Goal: Communication & Community: Answer question/provide support

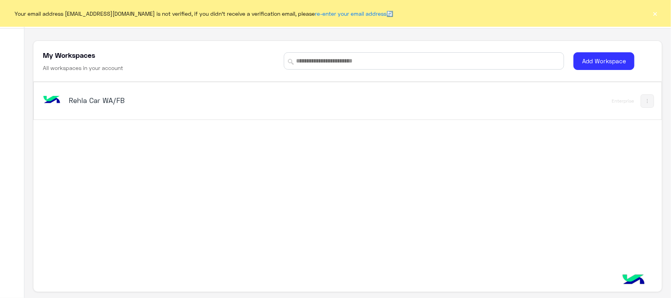
click at [48, 108] on img at bounding box center [51, 100] width 21 height 21
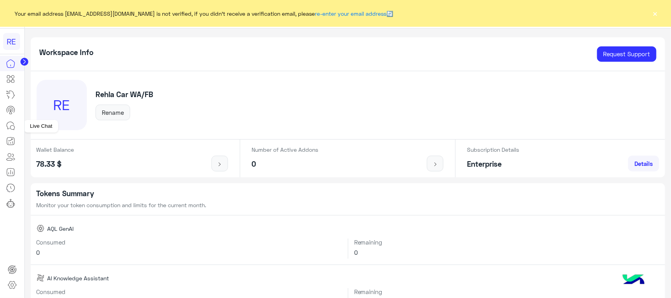
click at [2, 125] on link at bounding box center [10, 126] width 21 height 16
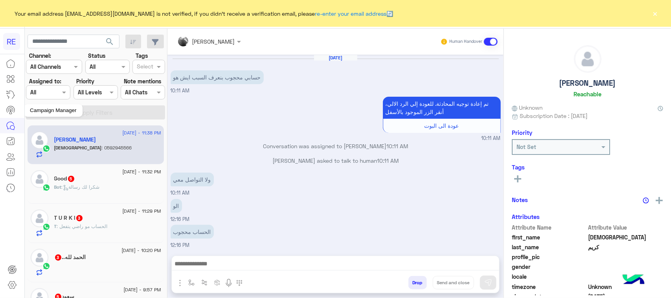
scroll to position [452, 0]
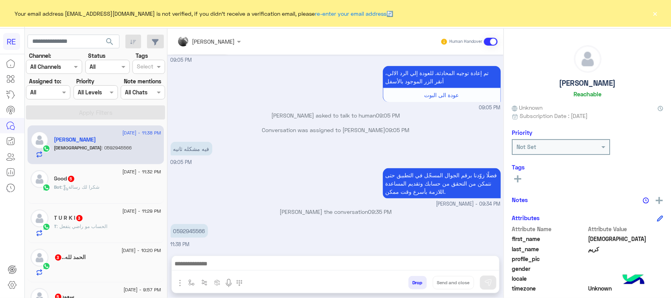
click at [117, 189] on div "Bot : شكرا لك رسالة" at bounding box center [107, 191] width 107 height 14
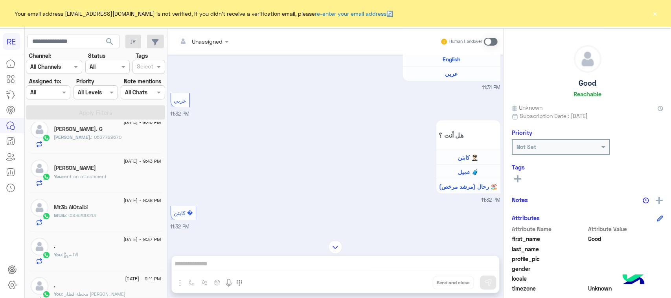
scroll to position [148, 0]
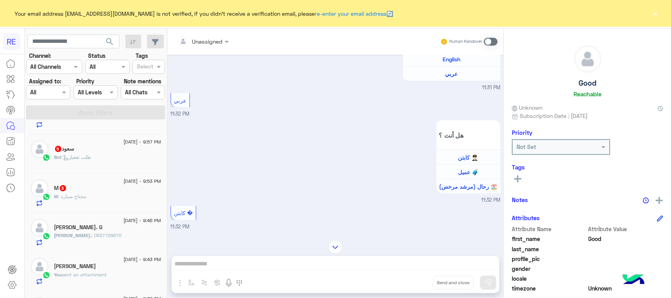
click at [128, 205] on div "M : محتاج سياره" at bounding box center [107, 200] width 107 height 14
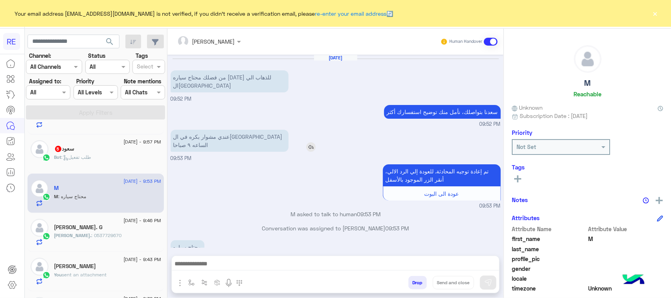
click at [256, 130] on p "عندي مشوار بكره في القاهرة الساعه ٩ صباحا" at bounding box center [230, 141] width 118 height 22
click at [238, 139] on div "عندي مشوار بكره في القاهرة الساعه ٩ صباحا 09:53 PM" at bounding box center [336, 145] width 330 height 35
click at [230, 257] on div at bounding box center [336, 266] width 328 height 20
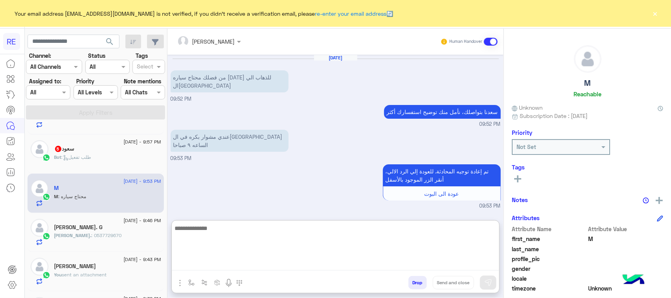
click at [232, 262] on textarea at bounding box center [336, 246] width 328 height 47
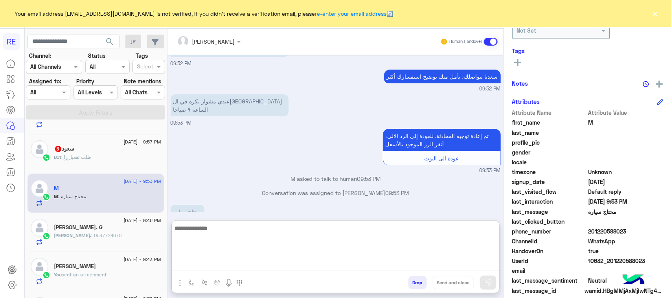
scroll to position [125, 0]
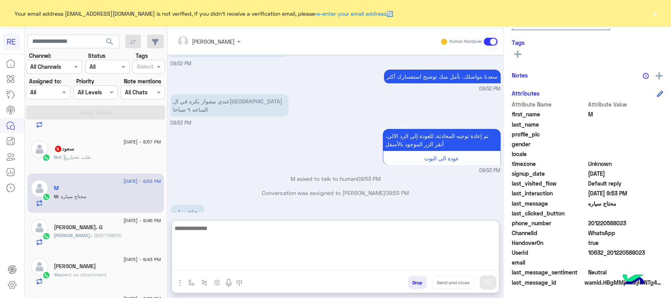
click at [258, 227] on textarea at bounding box center [336, 246] width 328 height 47
type textarea "*"
type textarea "**********"
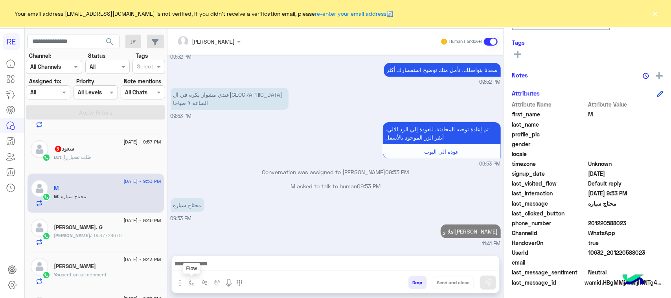
click at [187, 282] on button "button" at bounding box center [191, 282] width 13 height 13
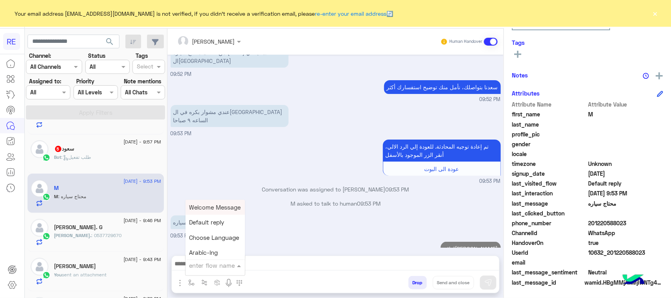
click at [203, 267] on input "text" at bounding box center [206, 265] width 32 height 9
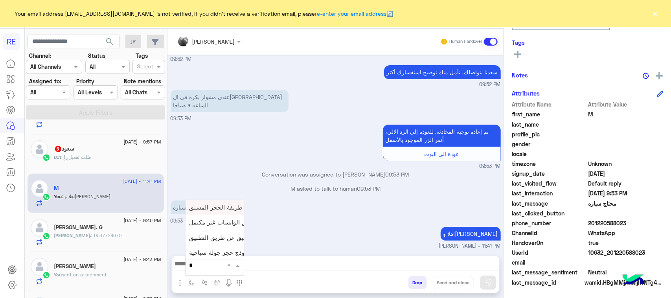
type input "**"
click at [224, 248] on span "استقبال طلبات الحجز المسبق" at bounding box center [228, 248] width 76 height 7
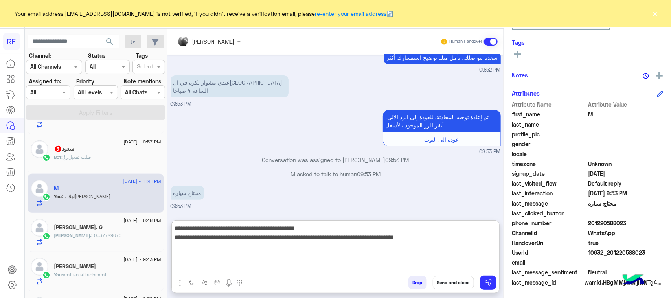
click at [447, 265] on textarea "**********" at bounding box center [336, 246] width 328 height 47
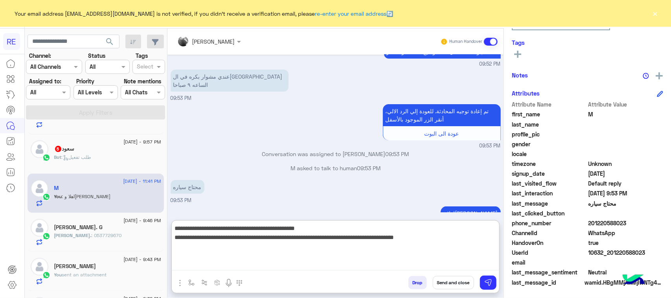
click at [399, 236] on textarea "**********" at bounding box center [336, 246] width 328 height 47
drag, startPoint x: 399, startPoint y: 236, endPoint x: 596, endPoint y: 243, distance: 196.8
click at [548, 248] on mat-drawer-container "**********" at bounding box center [420, 165] width 504 height 273
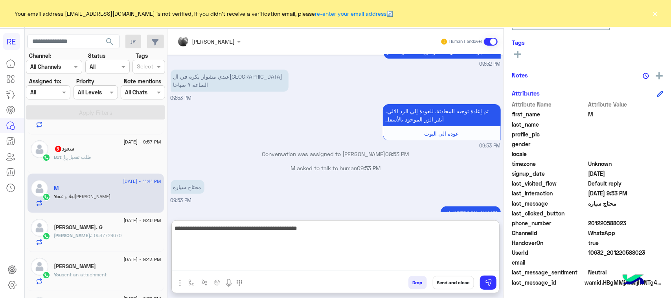
type textarea "**********"
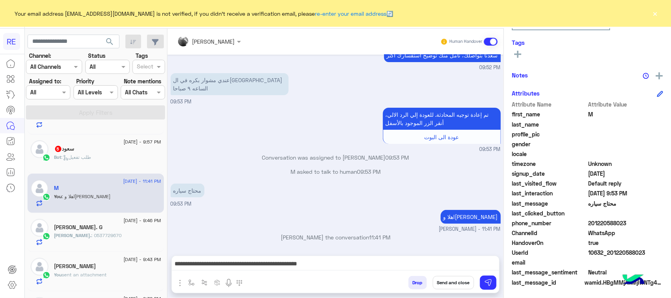
click at [594, 234] on span "WhatsApp" at bounding box center [626, 233] width 75 height 8
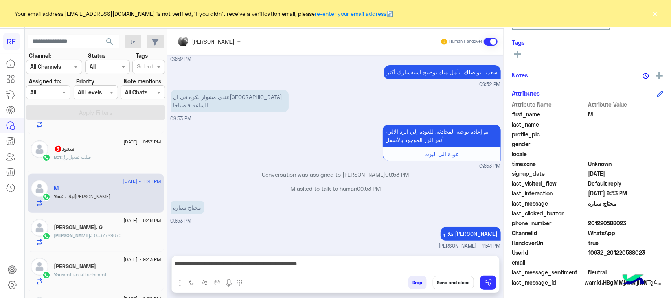
click at [594, 234] on span "WhatsApp" at bounding box center [626, 233] width 75 height 8
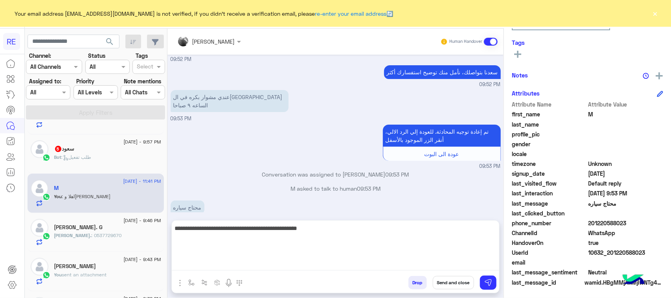
click at [441, 264] on textarea "**********" at bounding box center [336, 246] width 328 height 47
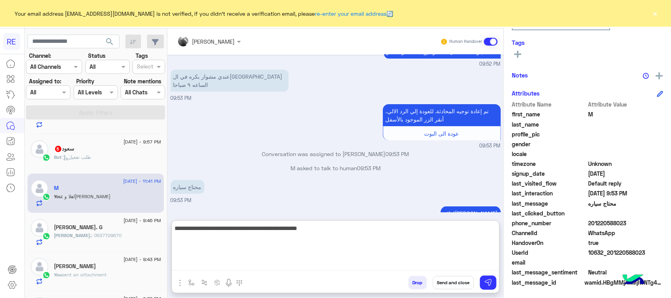
click at [441, 264] on textarea "**********" at bounding box center [336, 246] width 328 height 47
click at [454, 232] on textarea "**********" at bounding box center [336, 246] width 328 height 47
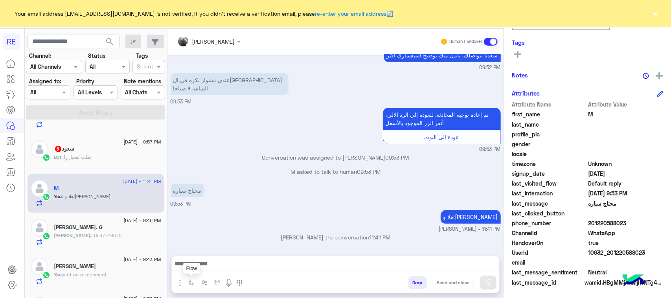
click at [192, 277] on button "button" at bounding box center [191, 282] width 13 height 13
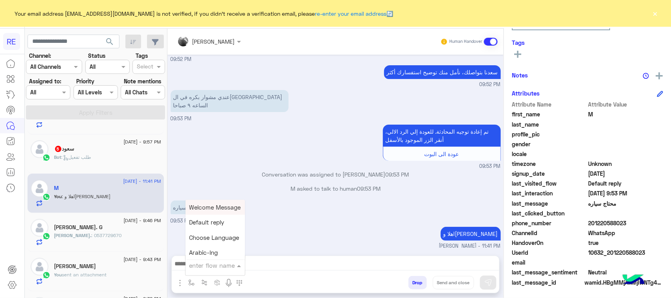
click at [210, 266] on input "text" at bounding box center [206, 265] width 32 height 9
click at [185, 283] on img "button" at bounding box center [179, 283] width 9 height 9
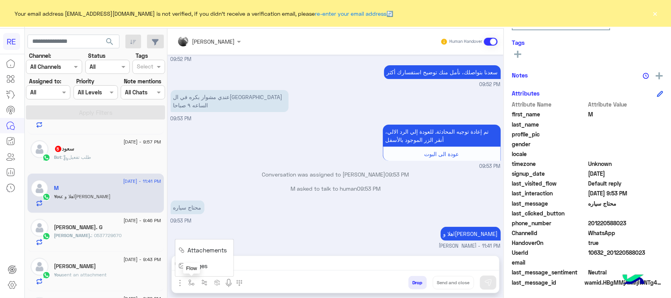
click at [191, 280] on img "button" at bounding box center [191, 283] width 6 height 6
click at [208, 266] on input "text" at bounding box center [206, 265] width 32 height 9
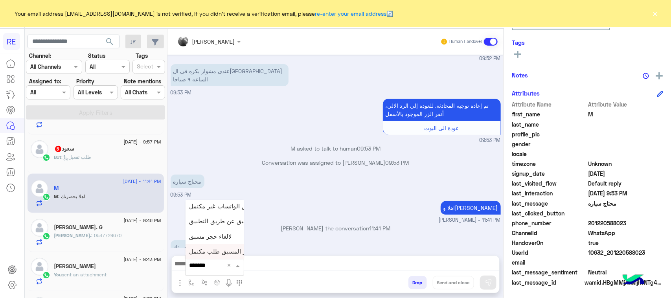
scroll to position [0, 0]
type input "*******"
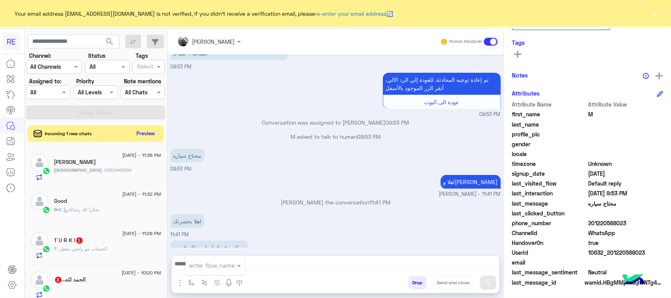
click at [138, 138] on button "Preview" at bounding box center [146, 133] width 24 height 11
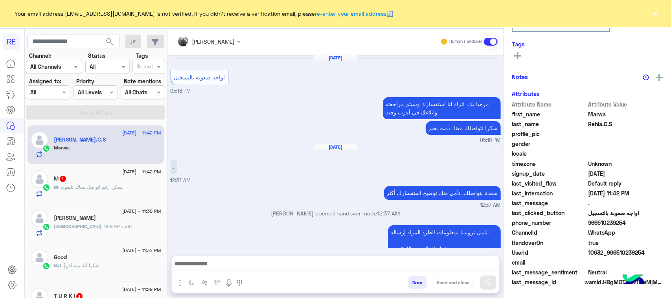
scroll to position [575, 0]
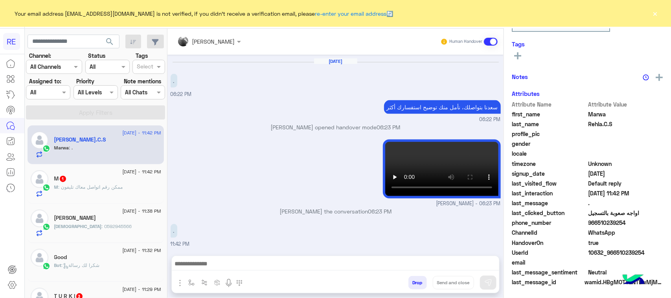
click at [109, 188] on span ": ممكن رقم اتواصل معاك تليفون" at bounding box center [91, 187] width 65 height 6
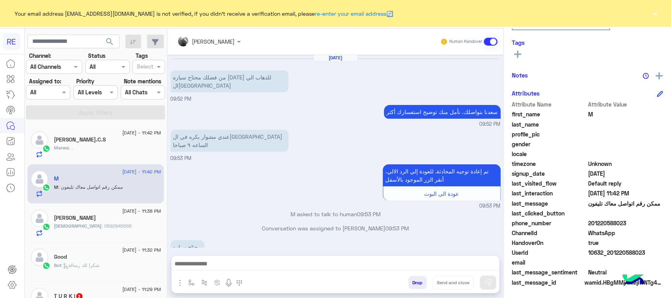
scroll to position [92, 0]
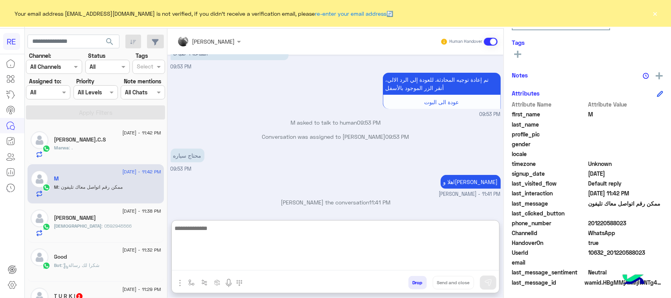
click at [424, 266] on textarea at bounding box center [336, 246] width 328 height 47
paste textarea "**********"
type textarea "**********"
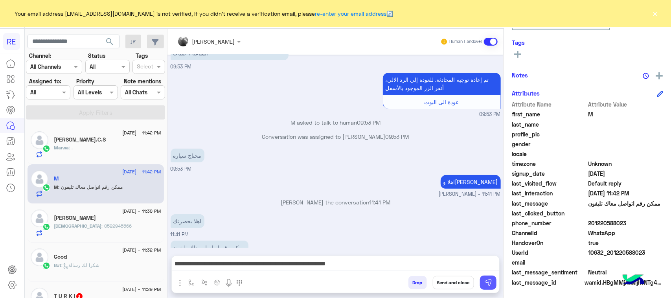
click at [487, 286] on img at bounding box center [489, 283] width 8 height 8
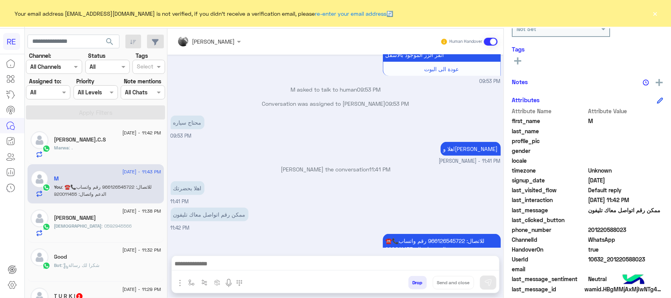
scroll to position [125, 0]
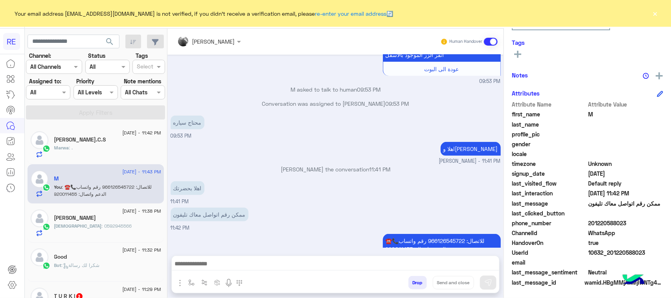
drag, startPoint x: 590, startPoint y: 224, endPoint x: 634, endPoint y: 227, distance: 43.8
click at [634, 227] on div "phone_number 201220588023" at bounding box center [587, 224] width 151 height 10
copy span "01220588023"
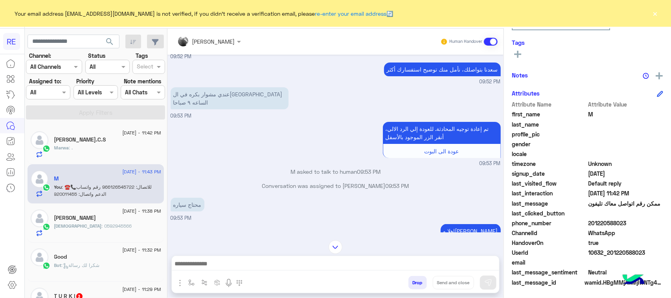
scroll to position [0, 0]
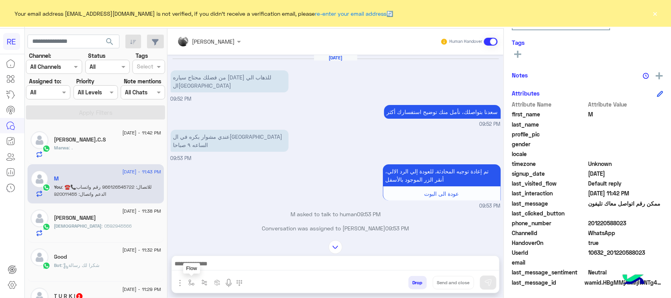
click at [191, 279] on button "button" at bounding box center [191, 282] width 13 height 13
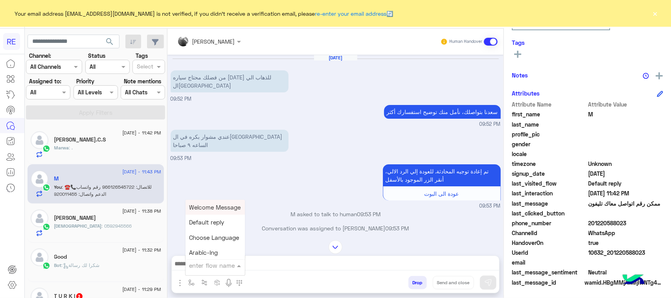
click at [201, 262] on input "text" at bounding box center [206, 265] width 32 height 9
click at [101, 147] on div "Marwa : ." at bounding box center [107, 151] width 107 height 14
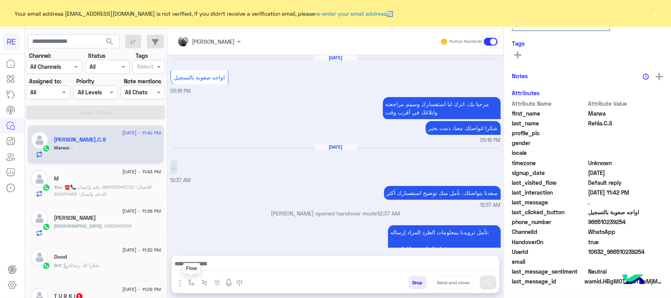
scroll to position [123, 0]
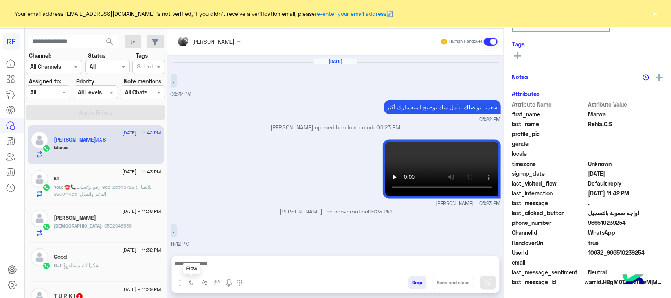
click at [190, 282] on img "button" at bounding box center [191, 283] width 6 height 6
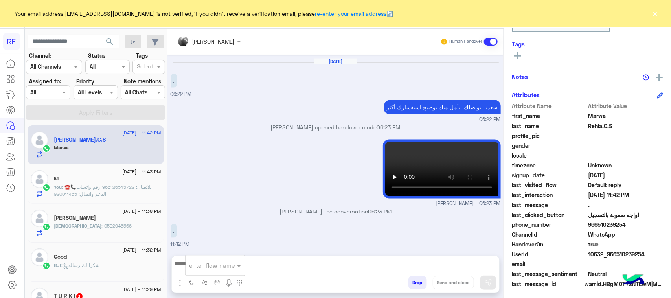
scroll to position [125, 0]
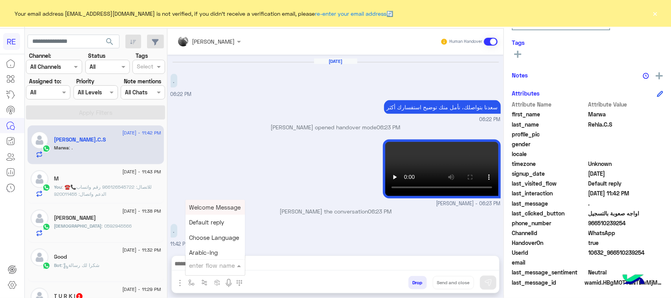
click at [192, 264] on input "text" at bounding box center [206, 265] width 32 height 9
click at [496, 42] on span at bounding box center [491, 42] width 14 height 8
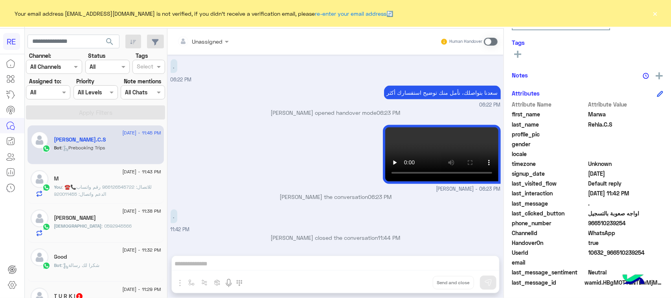
scroll to position [1680, 0]
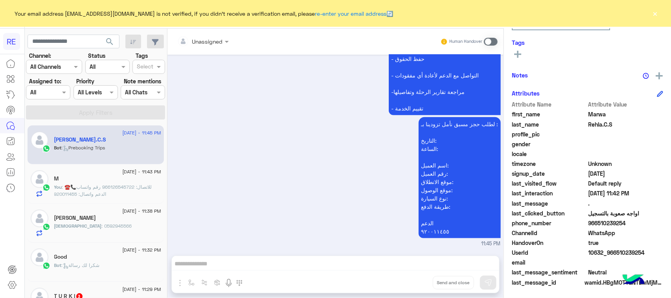
click at [118, 191] on p "You : ☎️📞للاتصال: 966126545722 رقم واتساب الدعم واتصال: 920011455" at bounding box center [107, 191] width 107 height 14
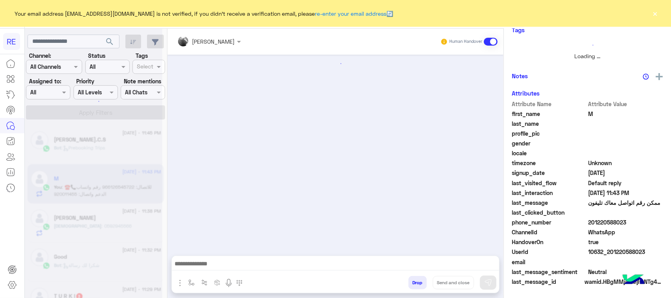
scroll to position [123, 0]
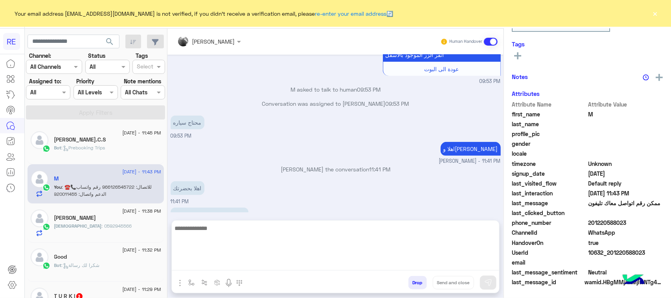
click at [208, 264] on textarea at bounding box center [336, 246] width 328 height 47
paste textarea "**********"
type textarea "**********"
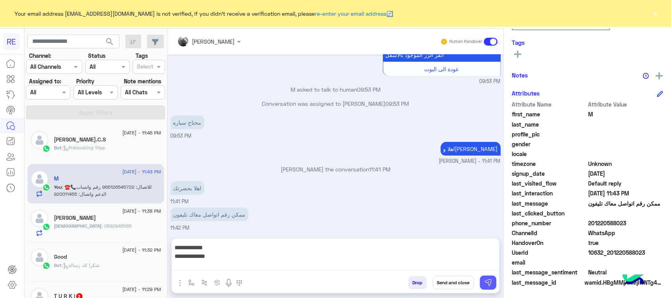
click at [491, 279] on img at bounding box center [489, 283] width 8 height 8
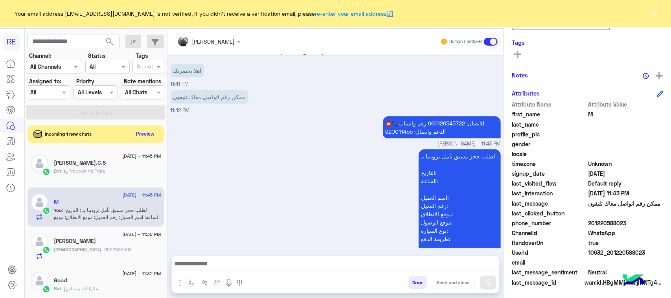
scroll to position [258, 0]
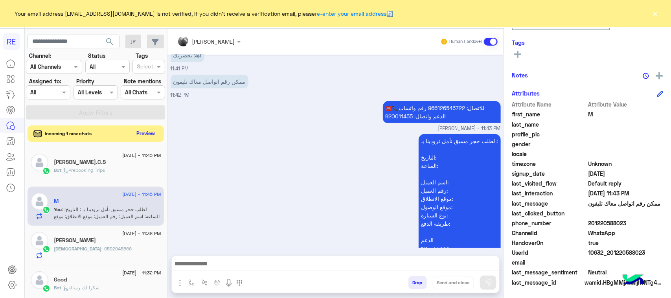
click at [139, 134] on button "Preview" at bounding box center [146, 133] width 24 height 11
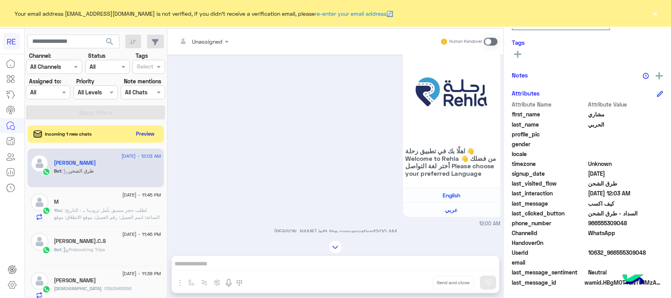
click at [142, 140] on div "Incoming 1 new chats Preview" at bounding box center [96, 133] width 136 height 17
click at [146, 135] on button "Preview" at bounding box center [146, 133] width 24 height 11
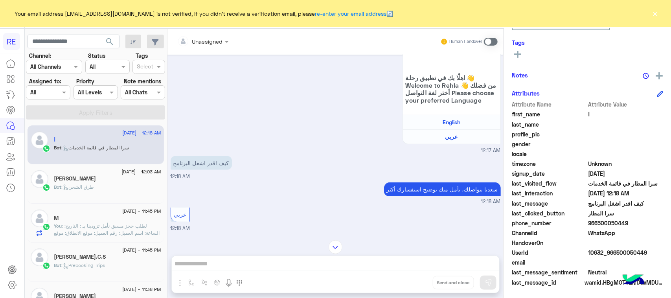
scroll to position [148, 0]
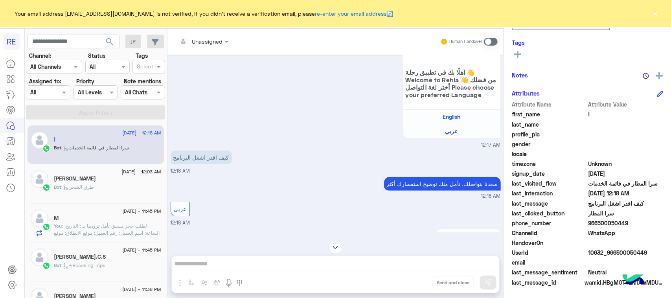
click at [332, 264] on div "Unassigned Human Handover Sep 15, 2025 السلام عليكم 12:17 AM وعليكم السلام ،كيف…" at bounding box center [336, 165] width 336 height 273
click at [494, 43] on span at bounding box center [491, 42] width 14 height 8
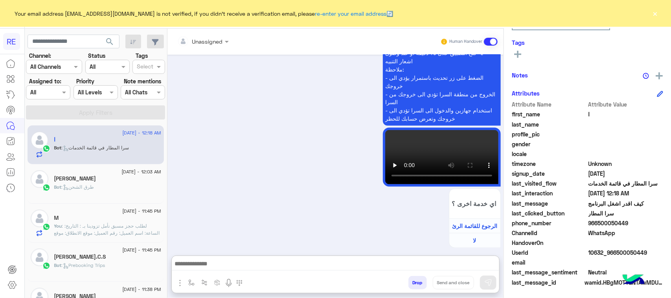
click at [247, 268] on textarea at bounding box center [336, 265] width 328 height 12
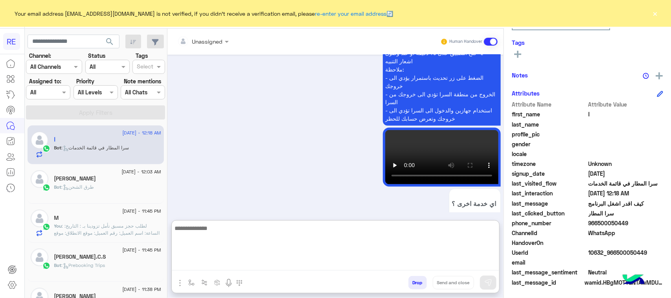
paste textarea "**********"
type textarea "**********"
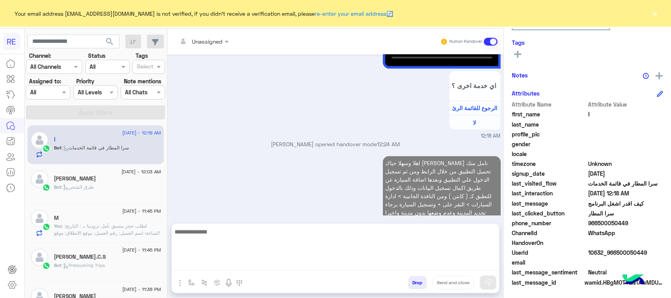
scroll to position [734, 0]
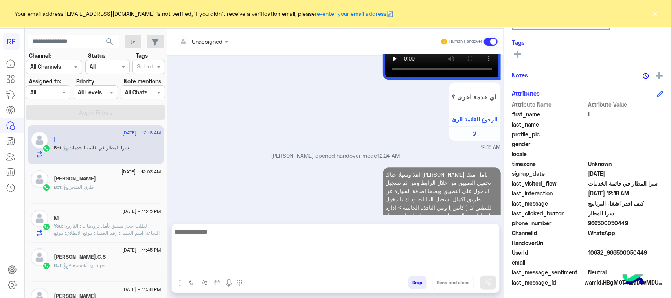
click at [64, 190] on icon at bounding box center [66, 187] width 6 height 6
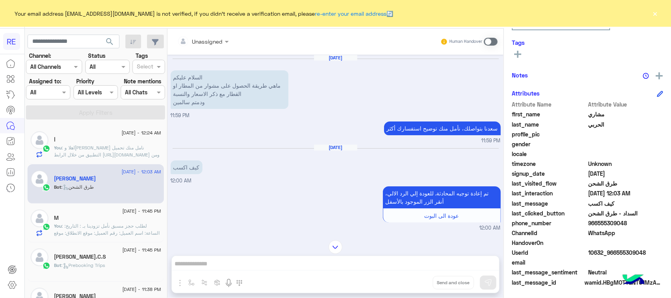
click at [492, 47] on div "Human Handover" at bounding box center [470, 42] width 58 height 14
click at [486, 41] on span at bounding box center [491, 42] width 14 height 8
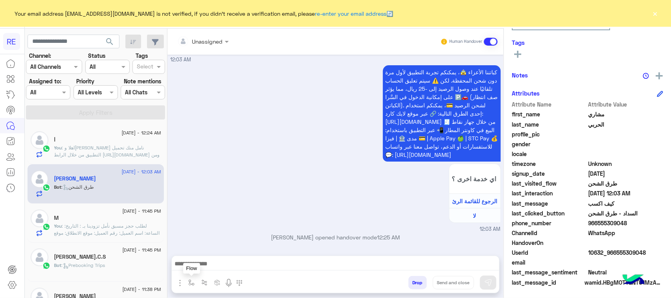
click at [192, 284] on img "button" at bounding box center [191, 283] width 6 height 6
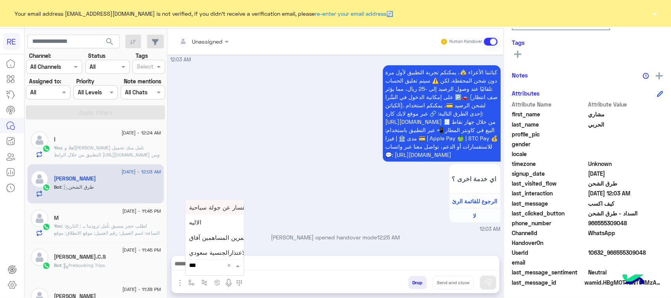
type input "****"
click at [225, 236] on div "الاليه" at bounding box center [215, 236] width 58 height 15
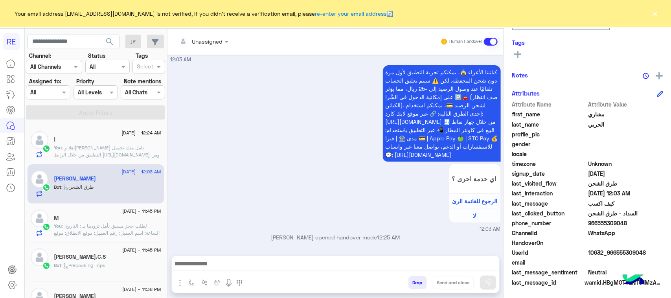
type textarea "**********"
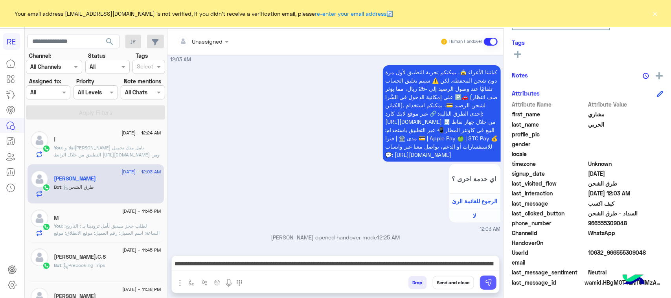
click at [488, 279] on img at bounding box center [489, 283] width 8 height 8
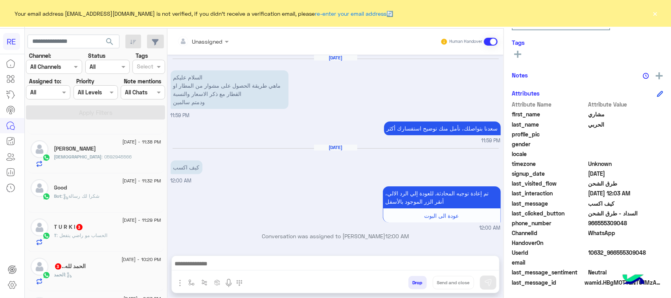
scroll to position [1609, 0]
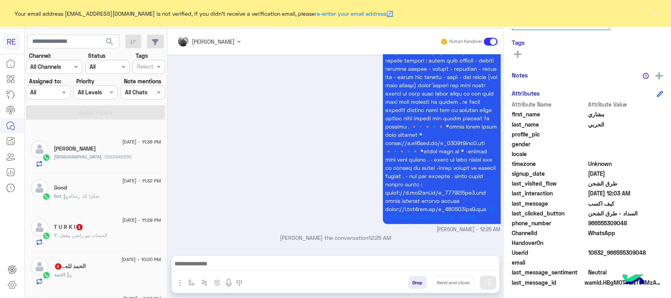
click at [115, 241] on div "T : الحساب مو راضي يتفعل" at bounding box center [107, 239] width 107 height 14
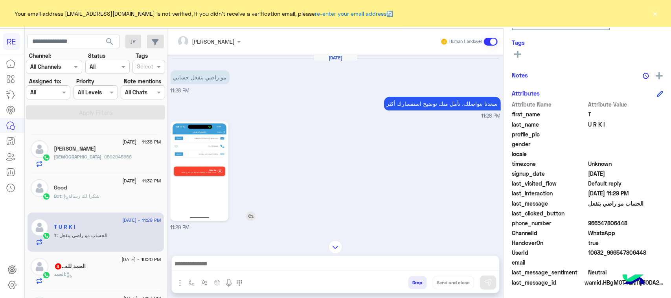
click at [192, 142] on img at bounding box center [200, 172] width 54 height 96
click at [272, 262] on textarea at bounding box center [336, 262] width 328 height 18
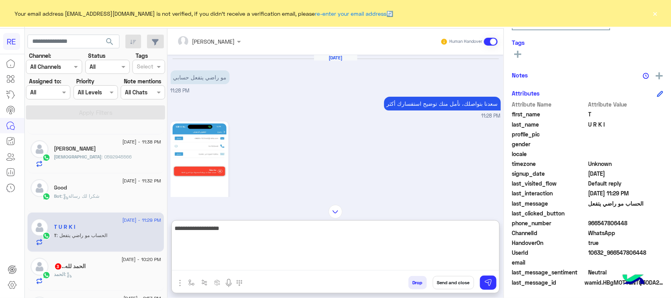
type textarea "**********"
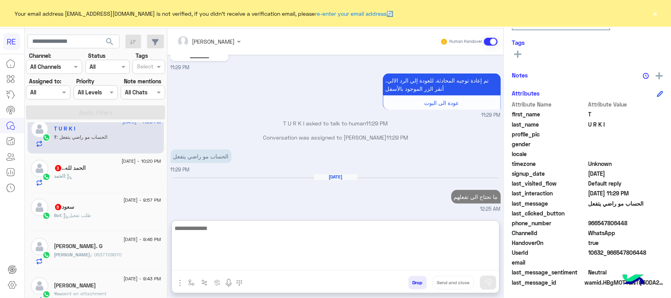
scroll to position [142, 0]
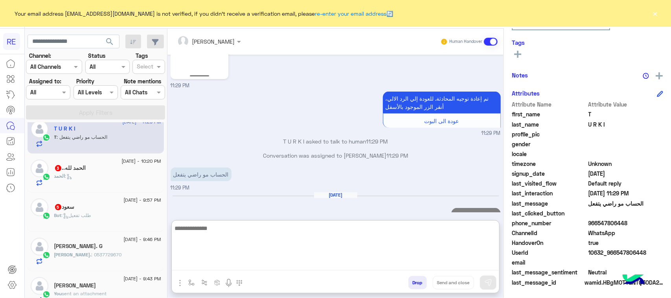
click at [104, 166] on div "الحمد لله.. 3" at bounding box center [107, 169] width 107 height 8
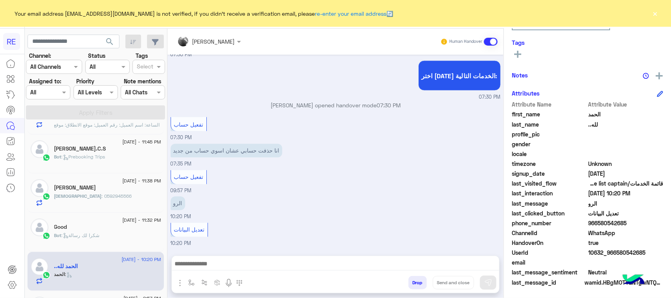
scroll to position [197, 0]
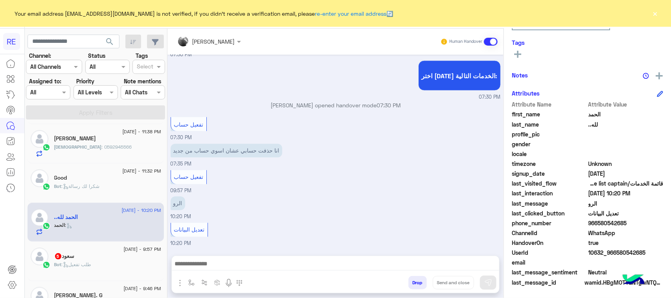
click at [117, 275] on div "Bot : طلب تفعيل" at bounding box center [107, 268] width 107 height 14
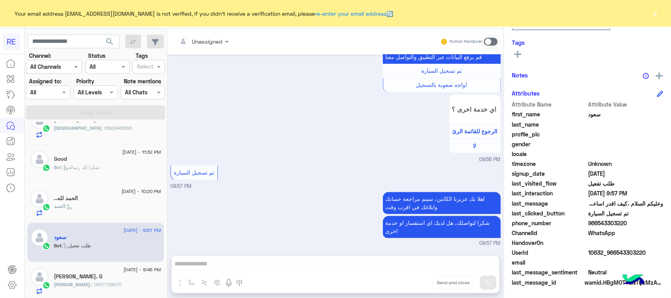
scroll to position [49, 0]
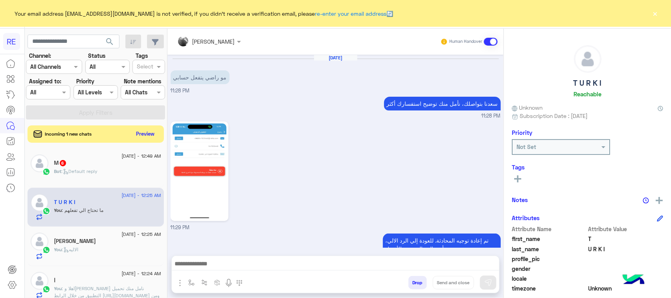
scroll to position [139, 0]
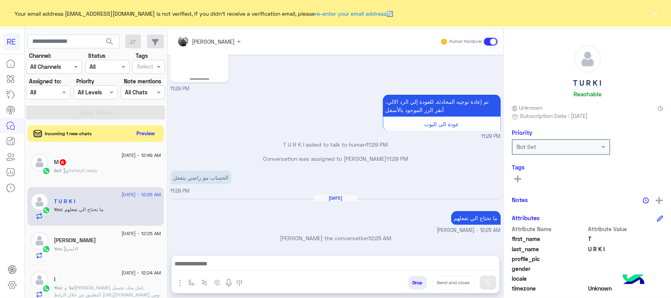
click at [149, 131] on button "Preview" at bounding box center [146, 133] width 24 height 11
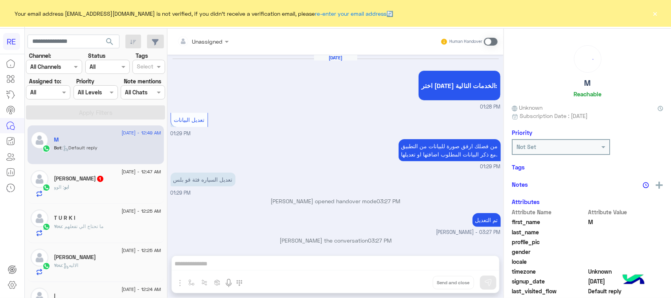
scroll to position [809, 0]
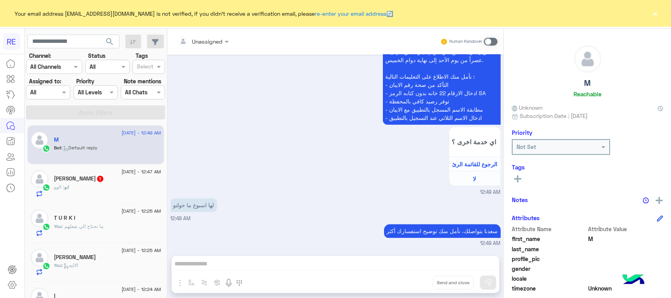
click at [85, 195] on div "ابو : الوو" at bounding box center [107, 191] width 107 height 14
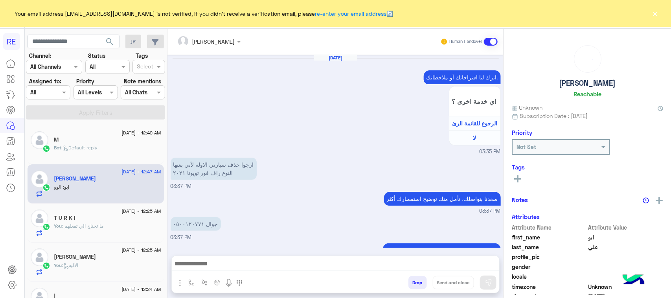
scroll to position [473, 0]
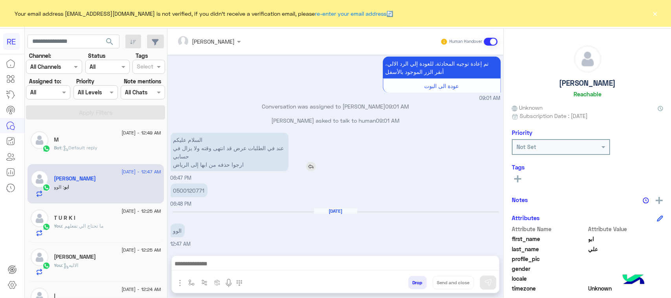
click at [260, 147] on p "السلام عليكم عند في الطلبات عرض قد انتهى وقته ولا يزال في حسابي ارجوا حذفه من ا…" at bounding box center [230, 152] width 118 height 39
click at [260, 146] on p "السلام عليكم عند في الطلبات عرض قد انتهى وقته ولا يزال في حسابي ارجوا حذفه من ا…" at bounding box center [230, 152] width 118 height 39
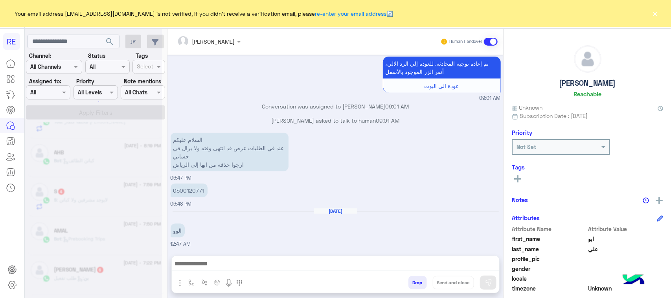
scroll to position [4, 0]
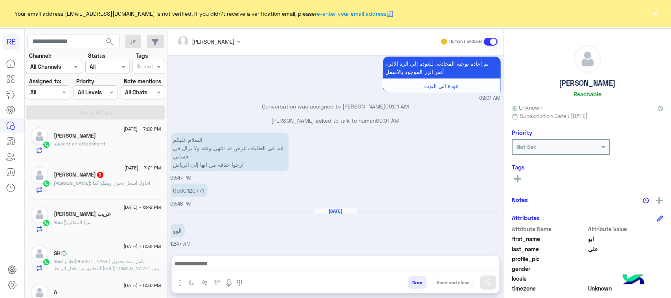
click at [87, 192] on div "ابراهيم : احاول اسجل دخول ويطلع كذا" at bounding box center [107, 187] width 107 height 14
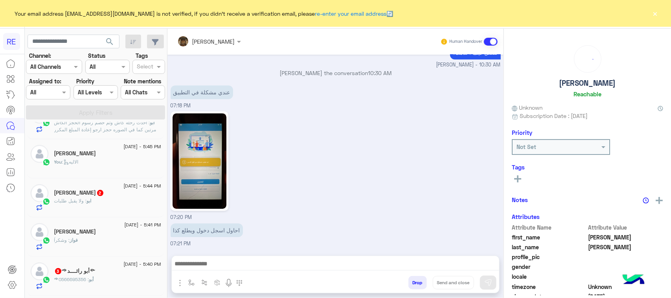
scroll to position [250, 0]
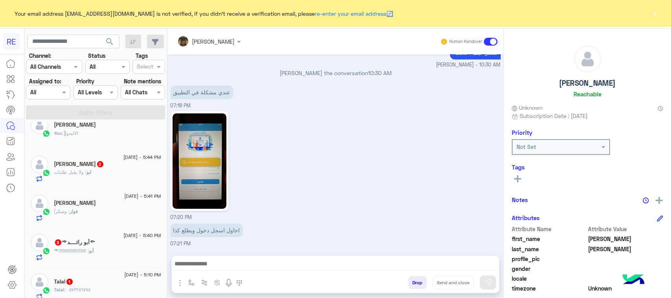
click at [101, 153] on div "[DATE] - 5:44 PM [PERSON_NAME] 2 ابو : ولا يقبل طلبات" at bounding box center [96, 169] width 136 height 39
click at [100, 166] on div "[PERSON_NAME] 2" at bounding box center [107, 165] width 107 height 8
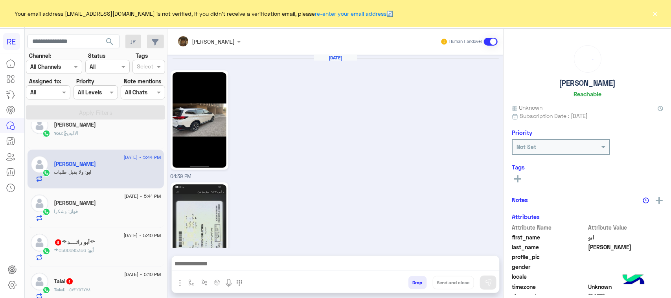
scroll to position [1110, 0]
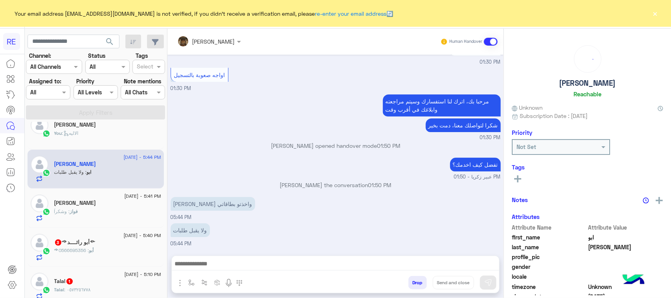
click at [93, 250] on span "༺أبو" at bounding box center [74, 250] width 40 height 6
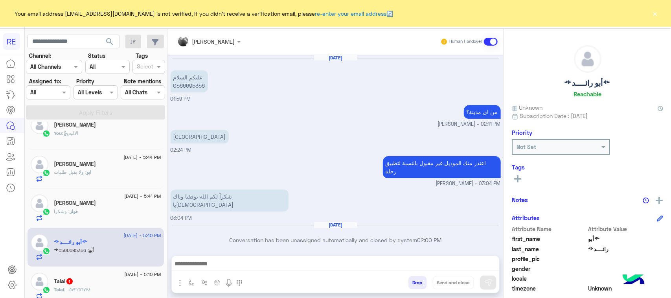
scroll to position [948, 0]
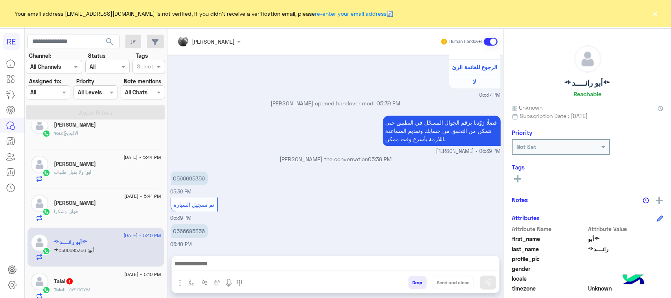
click at [72, 284] on span "1" at bounding box center [69, 282] width 6 height 6
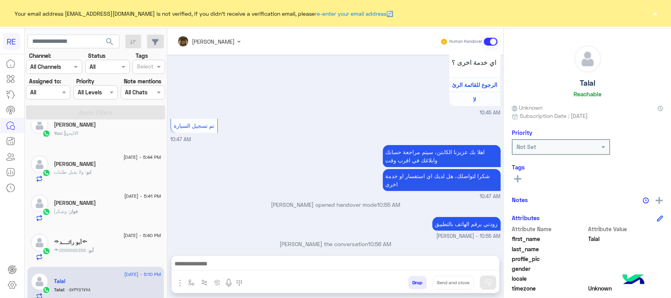
scroll to position [299, 0]
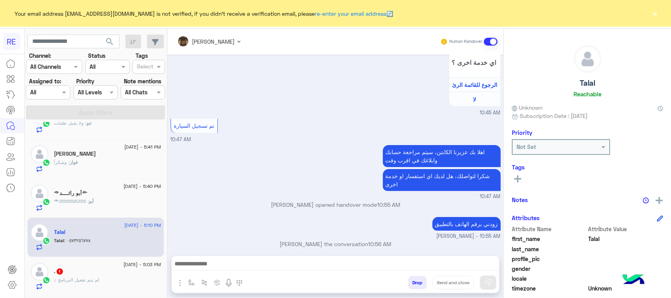
click at [83, 275] on div ". 1" at bounding box center [107, 272] width 107 height 8
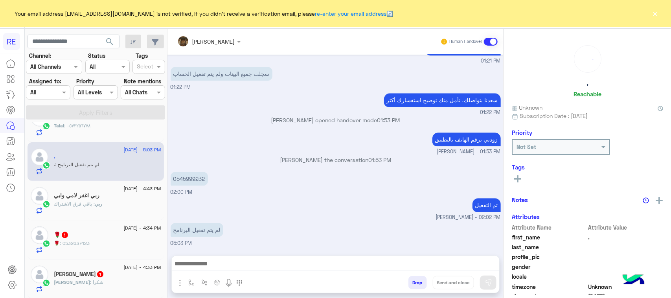
scroll to position [446, 0]
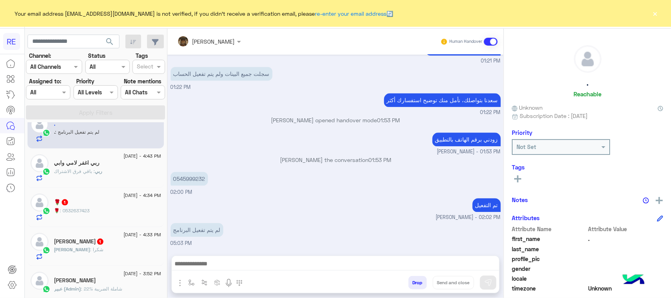
click at [72, 219] on div "🌹 : 0532637423" at bounding box center [107, 214] width 107 height 14
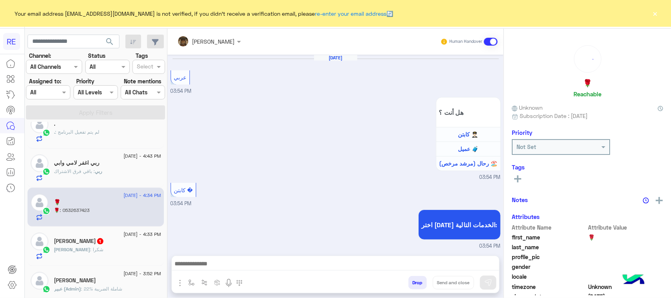
scroll to position [734, 0]
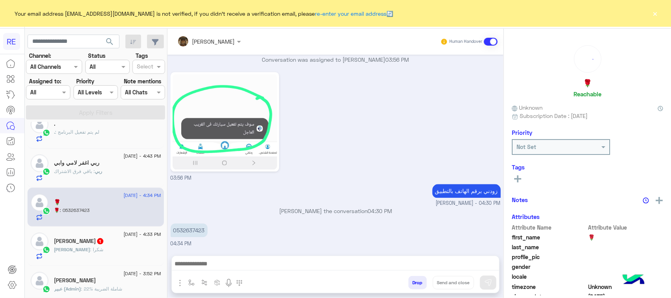
click at [76, 241] on h5 "[PERSON_NAME] 1" at bounding box center [79, 241] width 50 height 7
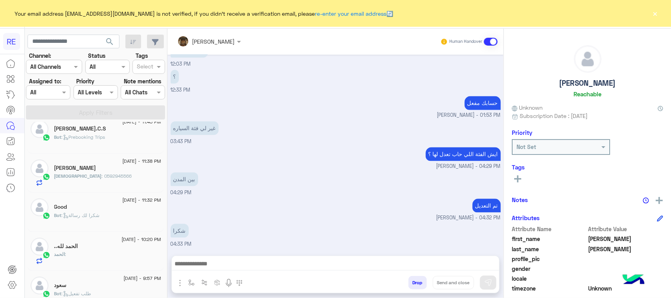
scroll to position [299, 0]
